Goal: Transaction & Acquisition: Purchase product/service

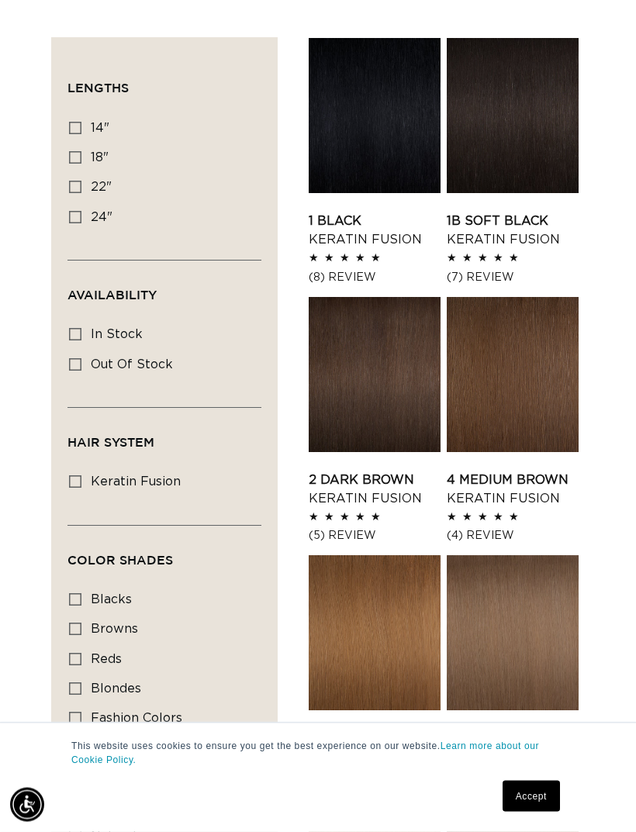
scroll to position [356, 0]
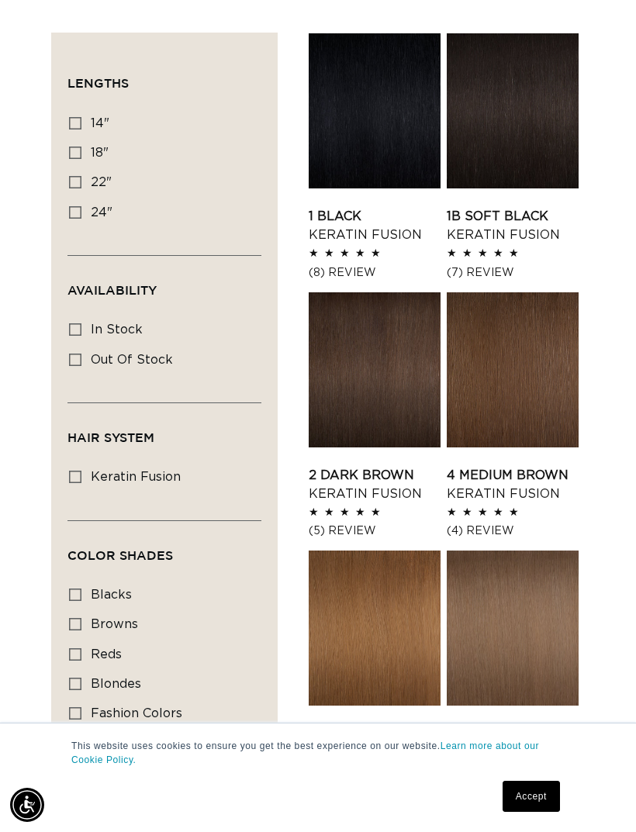
click at [524, 466] on link "4 Medium Brown Keratin Fusion" at bounding box center [513, 484] width 132 height 37
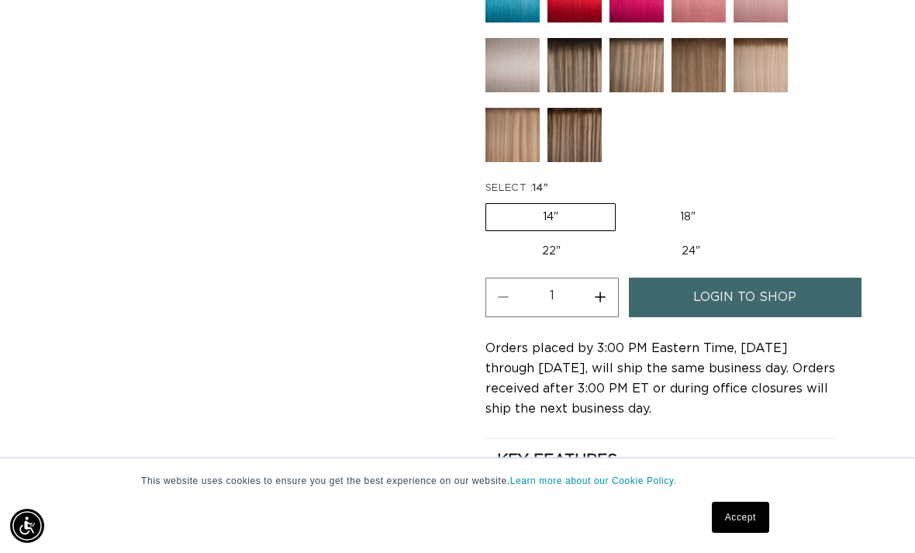
scroll to position [982, 0]
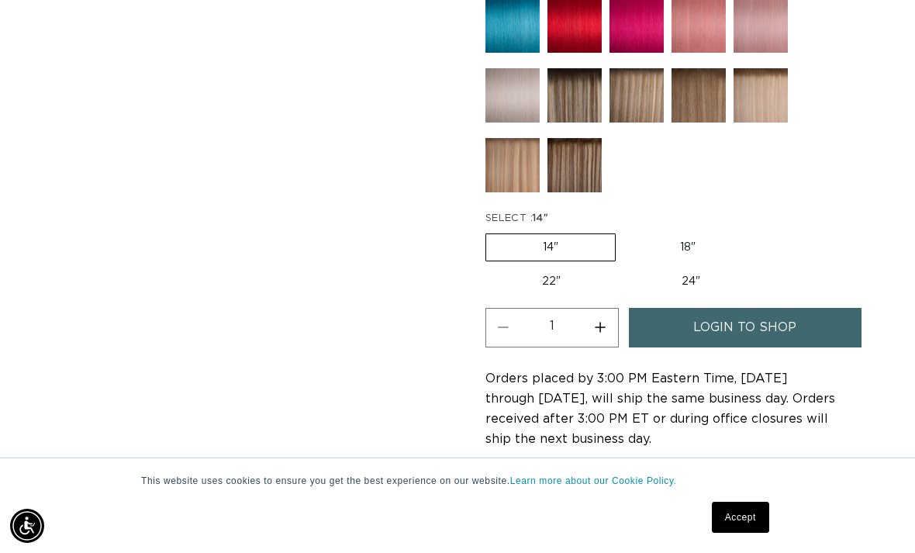
click at [635, 245] on label "18" Variant sold out or unavailable" at bounding box center [688, 247] width 129 height 26
click at [624, 231] on input "18" Variant sold out or unavailable" at bounding box center [624, 230] width 1 height 1
radio input "true"
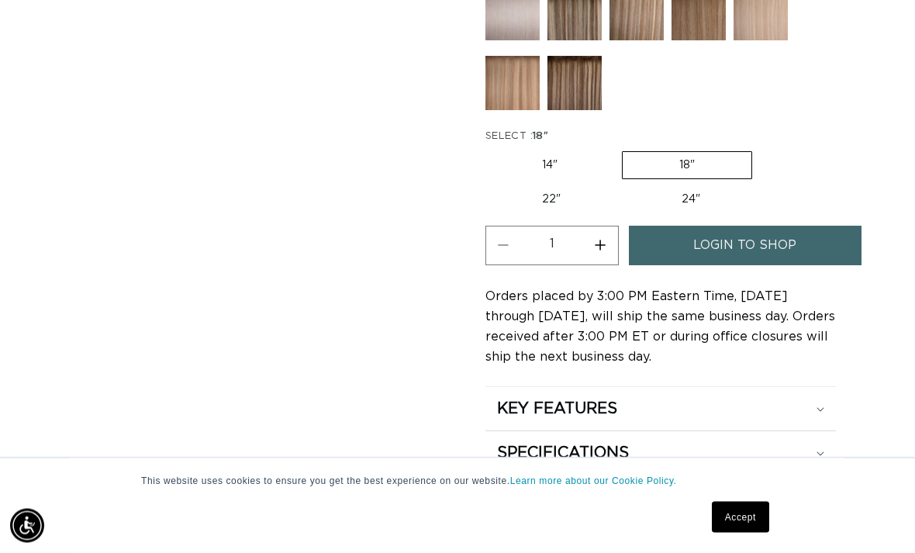
scroll to position [1074, 0]
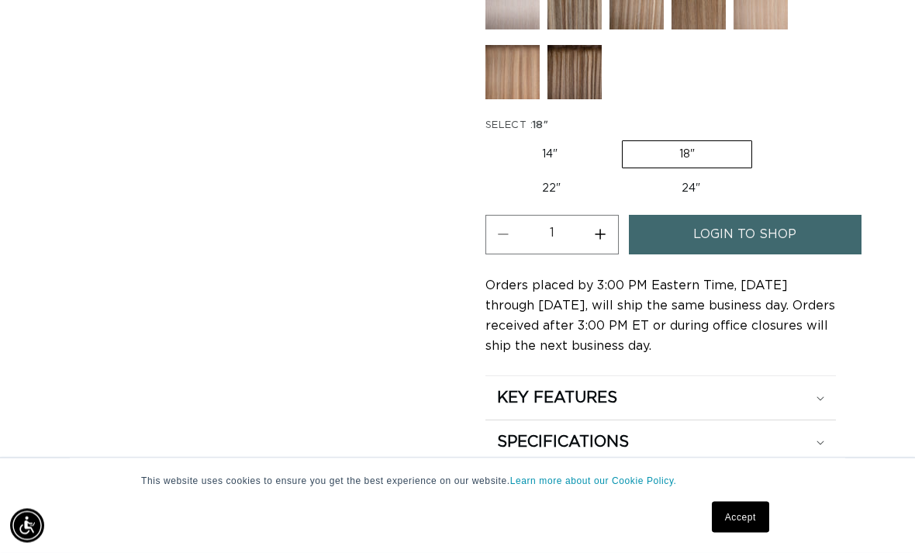
click at [635, 228] on link "login to shop" at bounding box center [745, 236] width 233 height 40
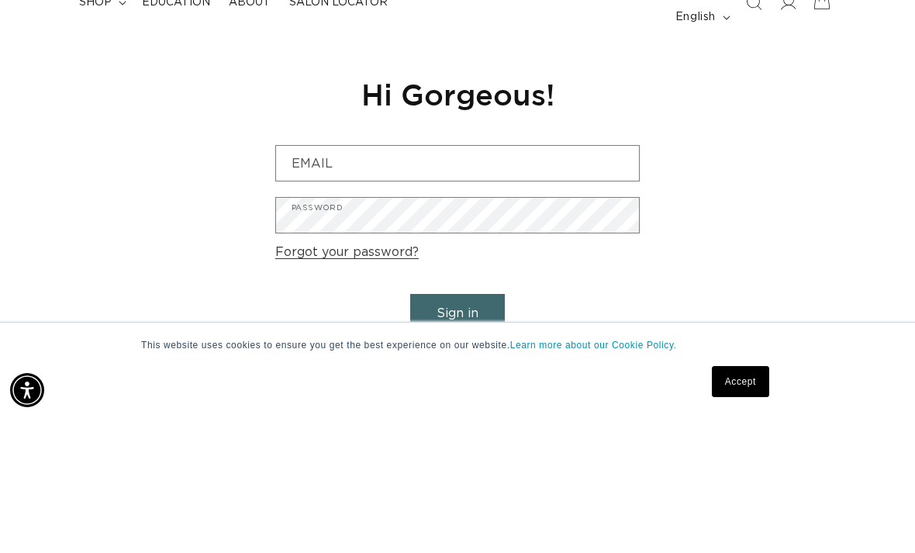
scroll to position [0, 805]
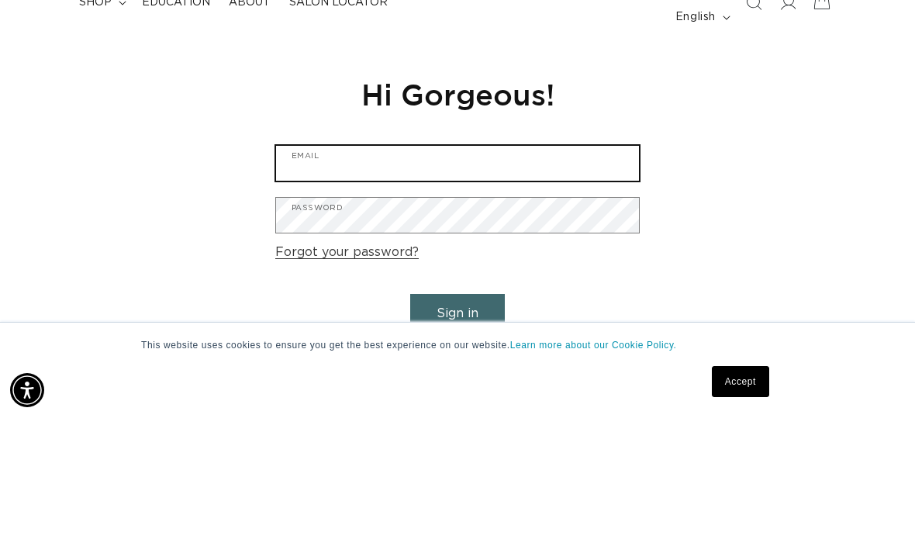
type input "mariaflores123@rocketmail.com"
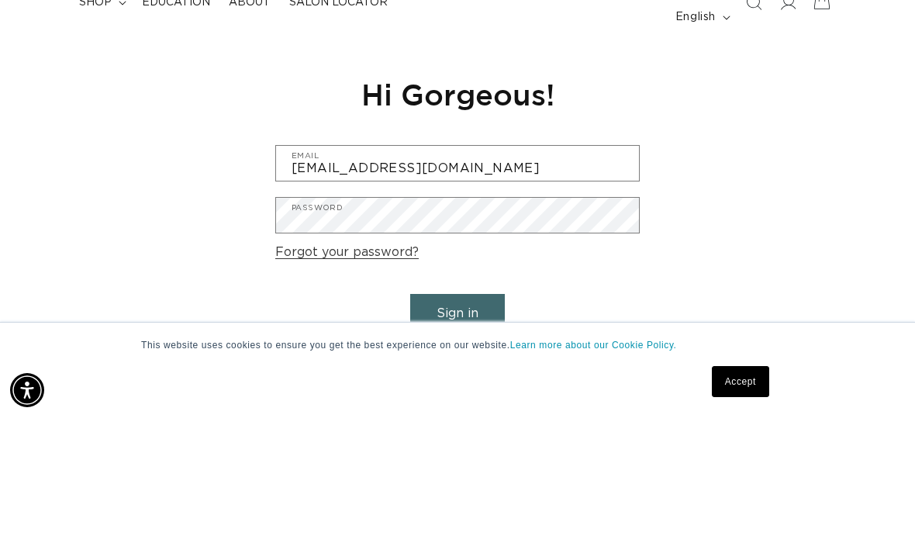
click at [458, 430] on button "Sign in" at bounding box center [457, 450] width 95 height 40
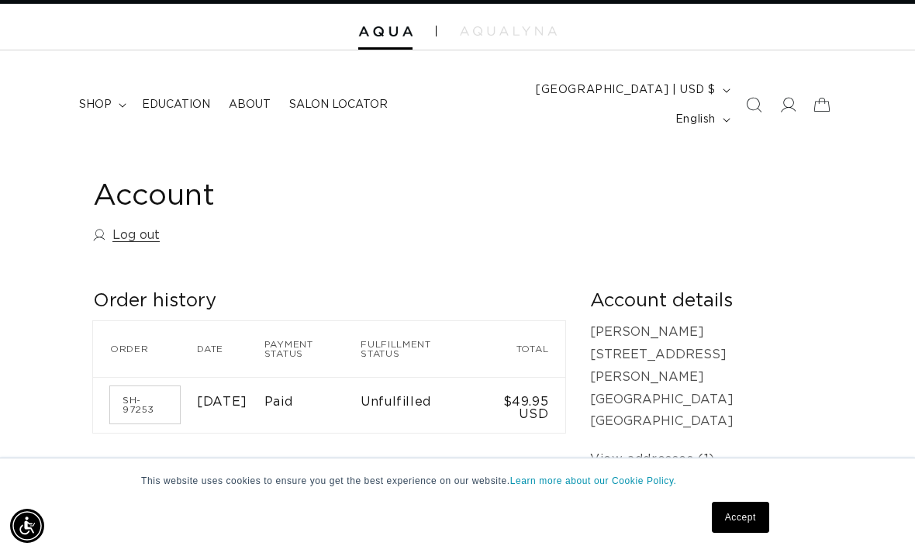
scroll to position [0, 805]
click at [682, 29] on div at bounding box center [457, 27] width 915 height 47
click at [755, 97] on icon "Search" at bounding box center [754, 105] width 16 height 16
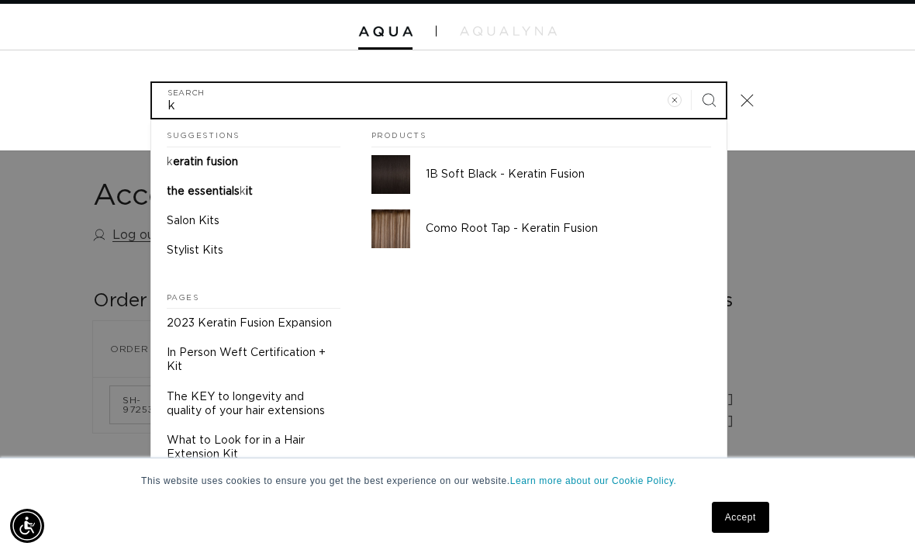
scroll to position [0, 0]
type input "keratin"
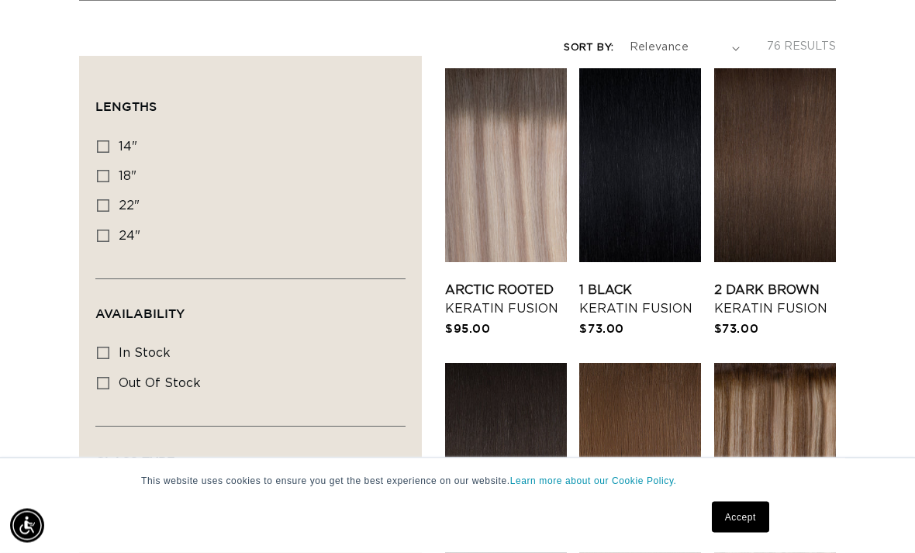
scroll to position [332, 0]
click at [116, 162] on label "18" 18" (47 products)" at bounding box center [246, 176] width 298 height 29
click at [109, 170] on input "18" 18" (47 products)" at bounding box center [103, 176] width 12 height 12
checkbox input "true"
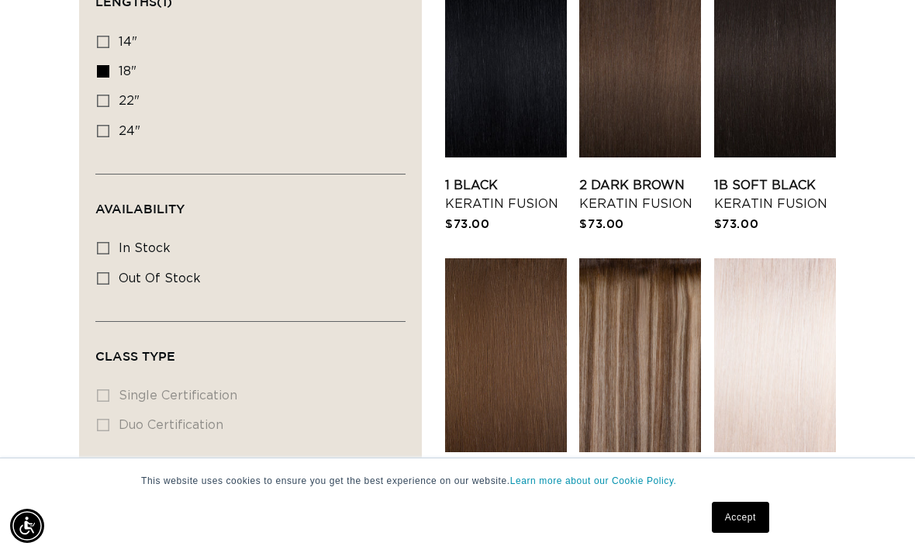
scroll to position [438, 0]
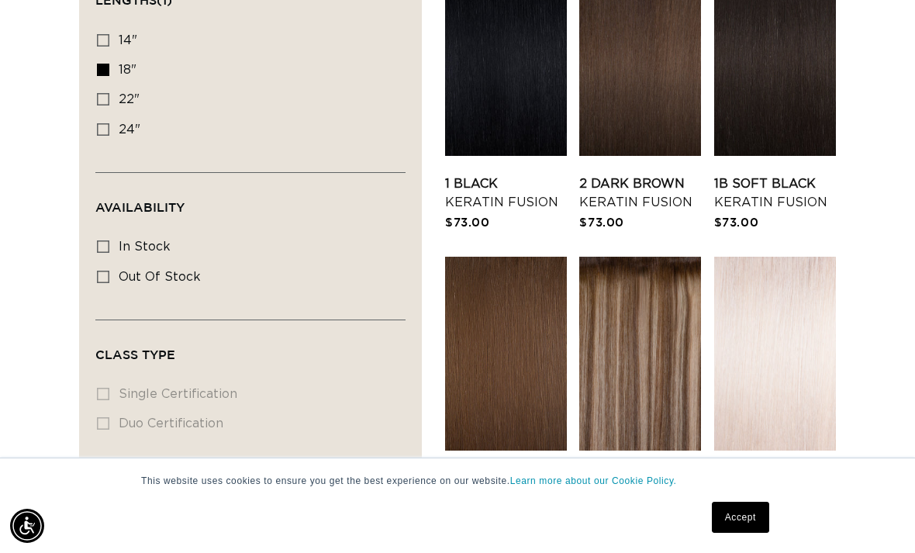
click at [505, 469] on link "4 Medium Brown Keratin Fusion" at bounding box center [506, 487] width 122 height 37
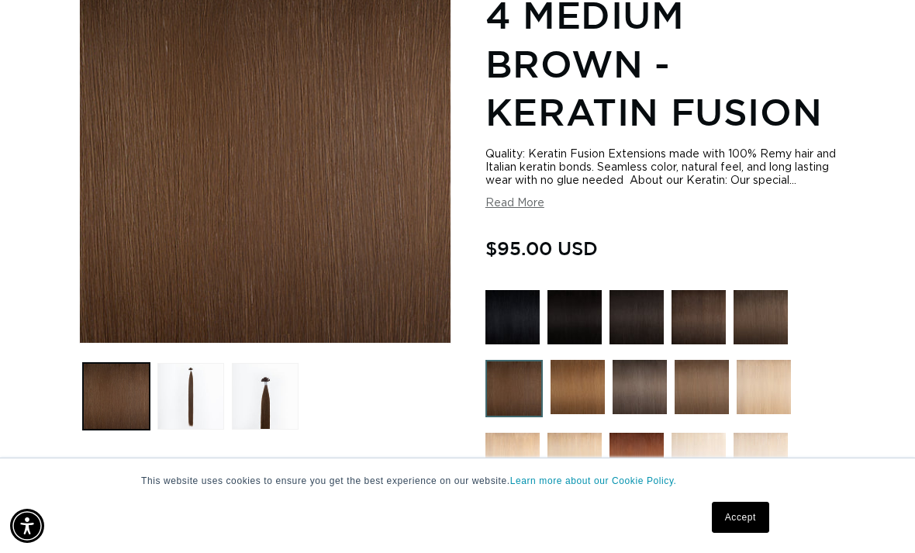
scroll to position [0, 805]
click at [520, 204] on button "Read More" at bounding box center [514, 203] width 59 height 13
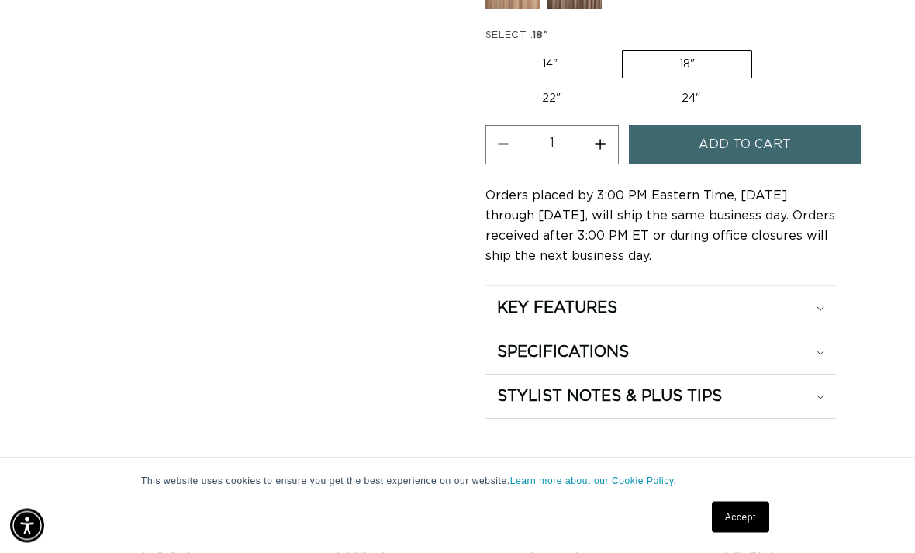
scroll to position [1581, 0]
click at [772, 297] on div "KEY FEATURES" at bounding box center [660, 307] width 327 height 20
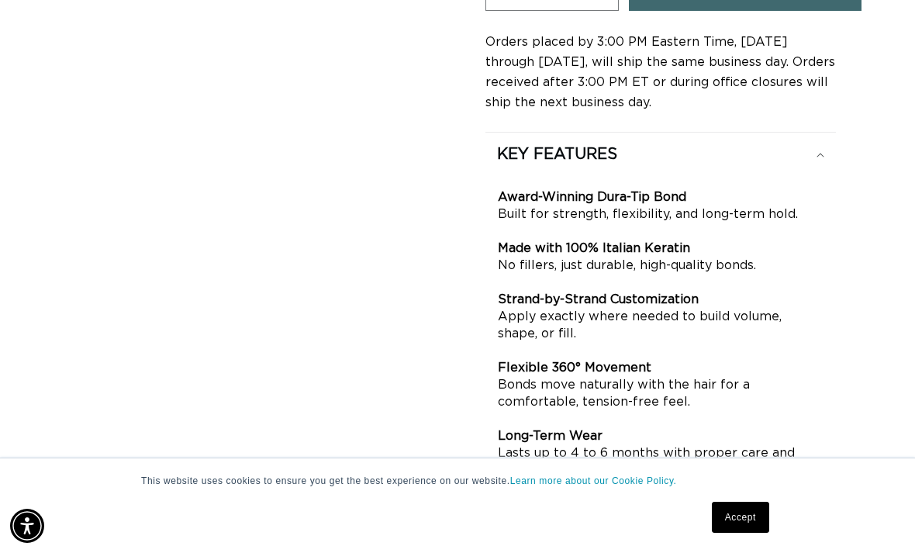
scroll to position [0, 805]
click at [786, 146] on div "KEY FEATURES" at bounding box center [660, 154] width 327 height 20
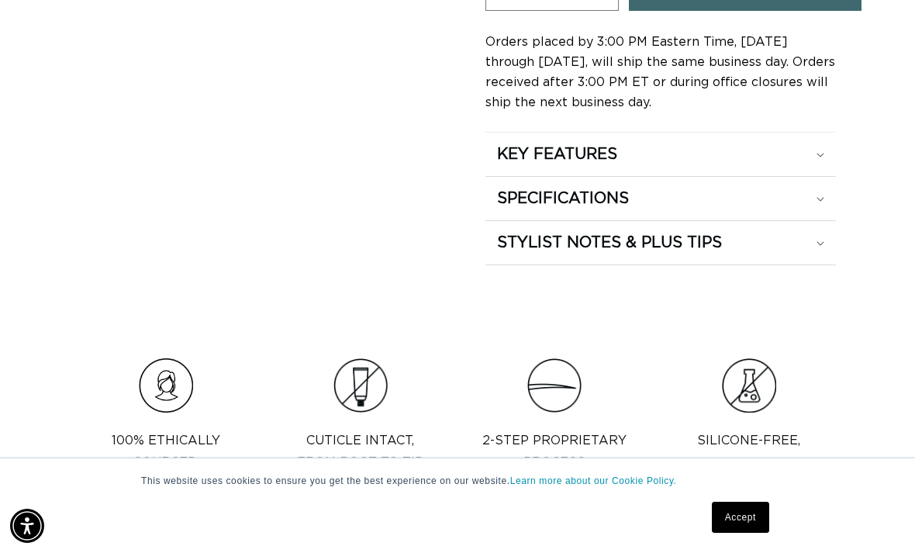
click at [764, 188] on div "SPECIFICATIONS" at bounding box center [660, 198] width 327 height 20
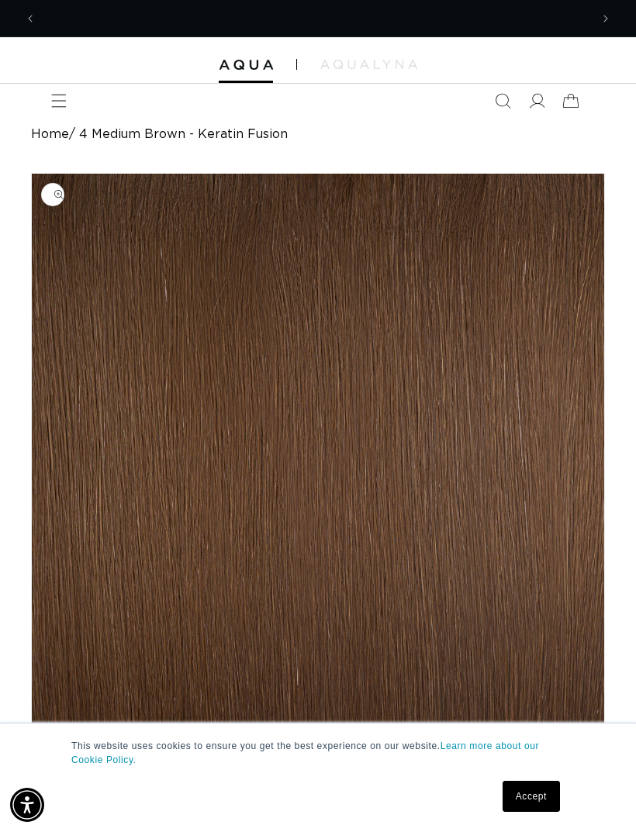
scroll to position [0, 1107]
